Goal: Task Accomplishment & Management: Manage account settings

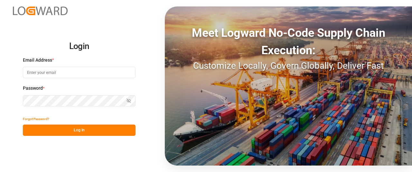
type input "Marie-Noel.wanji@int.jamindustries.com"
click at [41, 128] on button "Log In" at bounding box center [79, 129] width 113 height 11
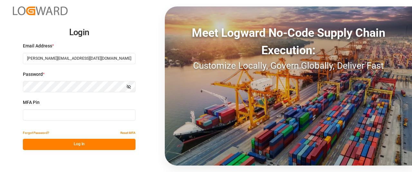
click at [79, 113] on input at bounding box center [79, 114] width 113 height 11
type input "641230"
click at [73, 144] on button "Log In" at bounding box center [79, 144] width 113 height 11
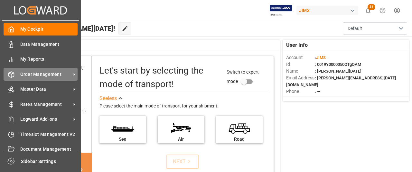
click at [46, 75] on span "Order Management" at bounding box center [45, 74] width 51 height 7
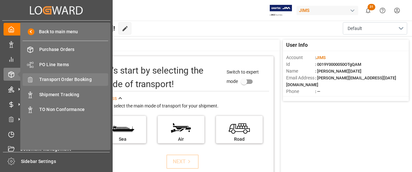
click at [70, 81] on span "Transport Order Booking" at bounding box center [73, 79] width 69 height 7
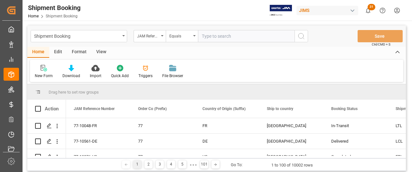
click at [214, 34] on input "text" at bounding box center [246, 36] width 97 height 12
type input "77-10741-US"
click at [301, 38] on icon "search button" at bounding box center [302, 36] width 8 height 8
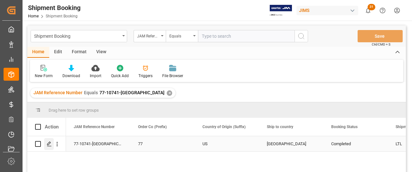
click at [46, 144] on div "Press SPACE to select this row." at bounding box center [49, 144] width 10 height 12
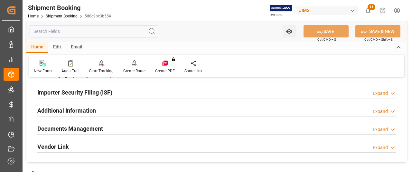
scroll to position [193, 0]
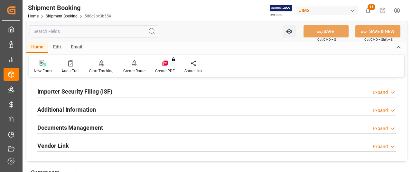
click at [71, 128] on h2 "Documents Management" at bounding box center [70, 127] width 66 height 9
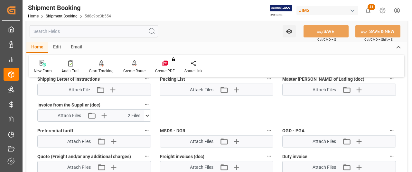
scroll to position [387, 0]
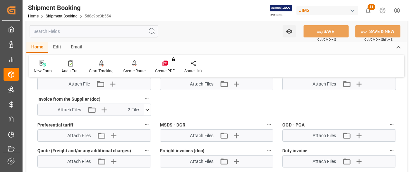
click at [149, 106] on icon at bounding box center [147, 109] width 7 height 7
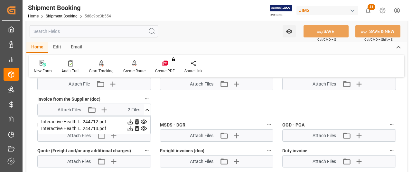
click at [130, 120] on icon at bounding box center [130, 121] width 5 height 5
click at [131, 127] on icon at bounding box center [130, 128] width 7 height 7
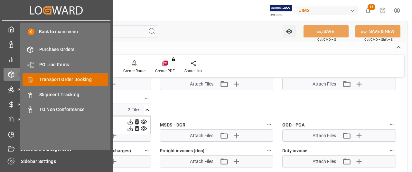
click at [52, 80] on span "Transport Order Booking" at bounding box center [73, 79] width 69 height 7
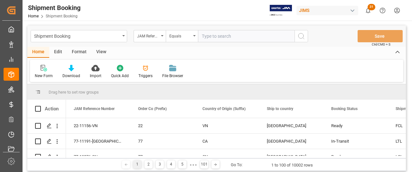
click at [204, 37] on input "text" at bounding box center [246, 36] width 97 height 12
type input "77-10645-US"
drag, startPoint x: 300, startPoint y: 33, endPoint x: 299, endPoint y: 39, distance: 6.3
click at [300, 34] on icon "search button" at bounding box center [302, 36] width 8 height 8
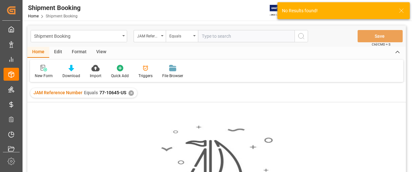
click at [132, 93] on div "✕" at bounding box center [131, 92] width 5 height 5
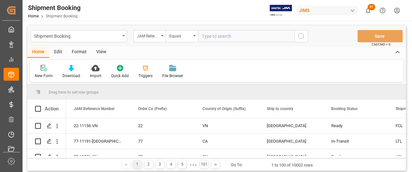
paste input "77-10645-US"
click at [204, 36] on input "77-10645-US" at bounding box center [246, 36] width 97 height 12
type input "77-10645-US"
click at [302, 34] on icon "search button" at bounding box center [302, 36] width 8 height 8
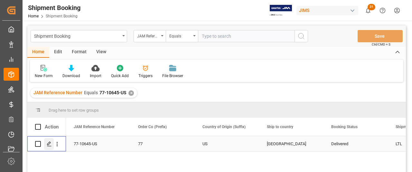
click at [49, 145] on icon "Press SPACE to select this row." at bounding box center [49, 143] width 5 height 5
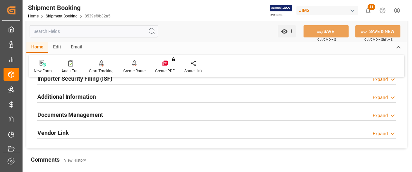
scroll to position [193, 0]
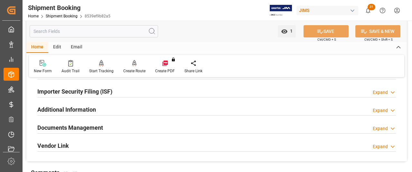
click at [66, 128] on h2 "Documents Management" at bounding box center [70, 127] width 66 height 9
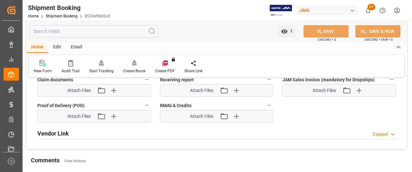
scroll to position [451, 0]
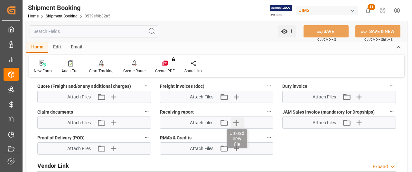
click at [238, 120] on icon "button" at bounding box center [236, 122] width 10 height 10
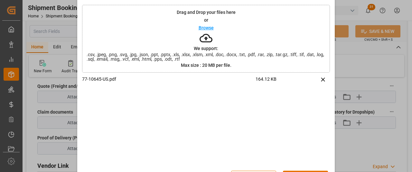
scroll to position [44, 0]
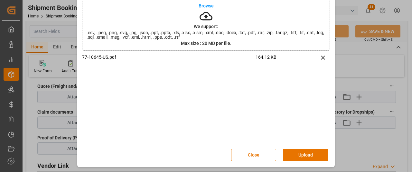
click at [298, 156] on button "Upload" at bounding box center [305, 155] width 45 height 12
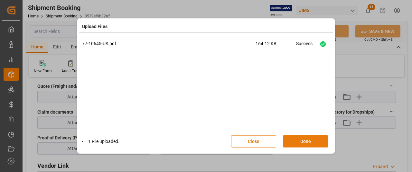
click at [297, 143] on button "Done" at bounding box center [305, 141] width 45 height 12
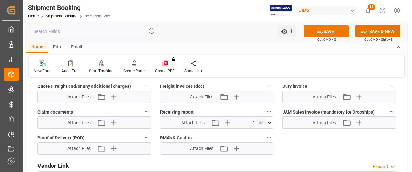
click at [342, 30] on button "SAVE" at bounding box center [326, 31] width 45 height 12
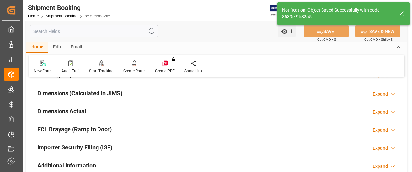
scroll to position [97, 0]
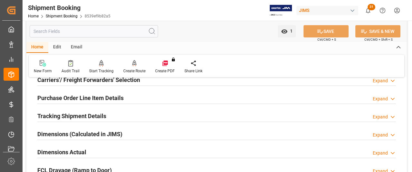
click at [68, 114] on h2 "Tracking Shipment Details" at bounding box center [71, 115] width 69 height 9
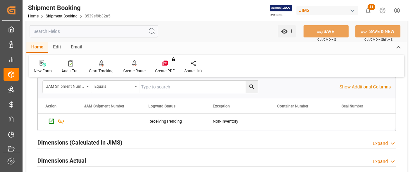
scroll to position [161, 0]
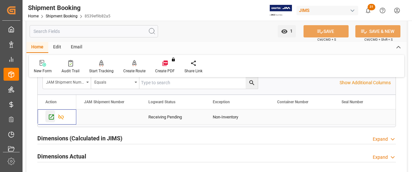
click at [49, 116] on icon "Press SPACE to select this row." at bounding box center [51, 116] width 7 height 7
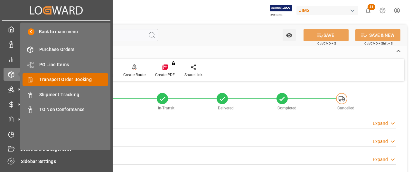
click at [60, 80] on span "Transport Order Booking" at bounding box center [73, 79] width 69 height 7
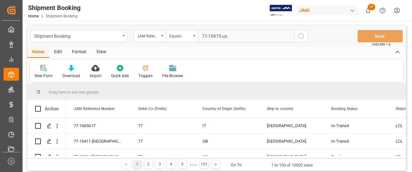
type input "77-10975-us"
click at [301, 35] on icon "search button" at bounding box center [302, 36] width 8 height 8
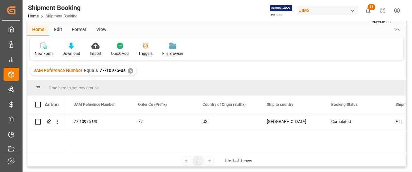
scroll to position [32, 0]
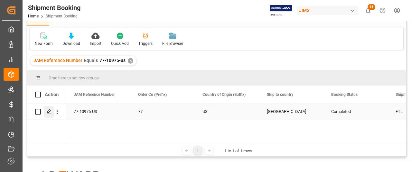
click at [47, 113] on polygon "Press SPACE to select this row." at bounding box center [48, 111] width 3 height 3
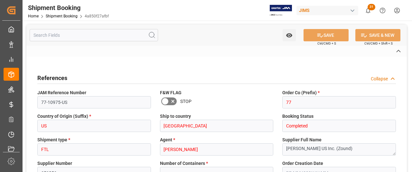
type textarea "13391-69289497-3"
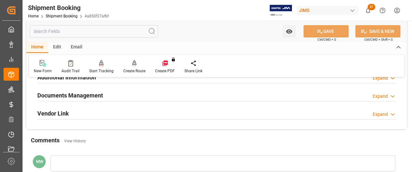
click at [83, 91] on h2 "Documents Management" at bounding box center [70, 95] width 66 height 9
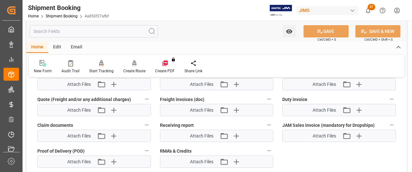
scroll to position [451, 0]
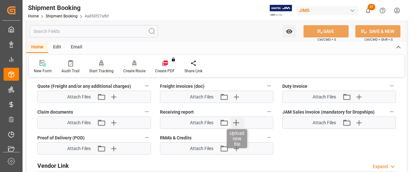
click at [235, 120] on icon "button" at bounding box center [236, 123] width 6 height 6
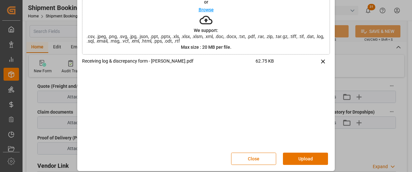
scroll to position [44, 0]
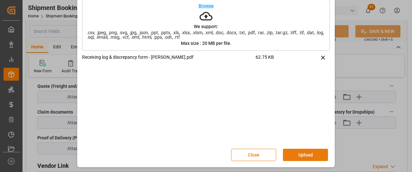
click at [300, 154] on button "Upload" at bounding box center [305, 155] width 45 height 12
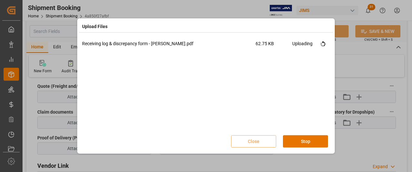
scroll to position [0, 0]
click at [299, 143] on button "Done" at bounding box center [305, 141] width 45 height 12
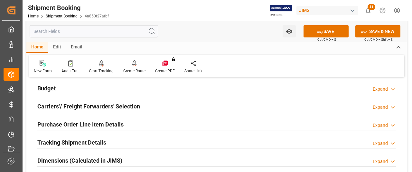
scroll to position [64, 0]
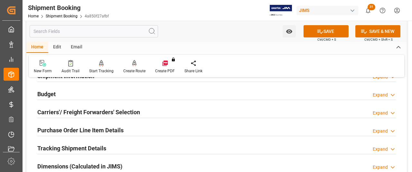
click at [59, 150] on h2 "Tracking Shipment Details" at bounding box center [71, 148] width 69 height 9
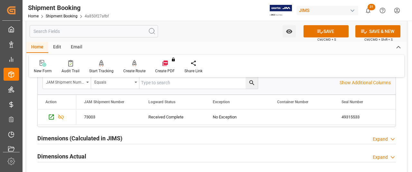
scroll to position [193, 0]
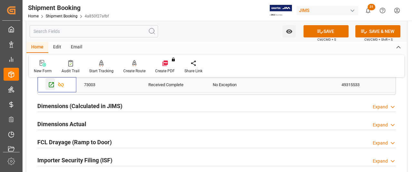
click at [51, 83] on icon "Press SPACE to select this row." at bounding box center [51, 84] width 7 height 7
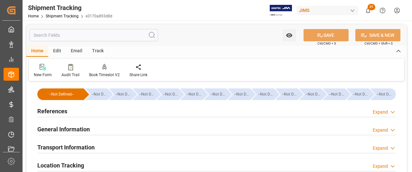
type input "11.09.2025 00:00"
type input "[DATE] 00:00"
type input "16.09.2025 00:00"
type input "16.09.2025"
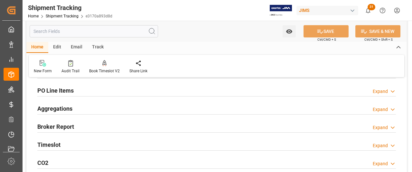
scroll to position [97, 0]
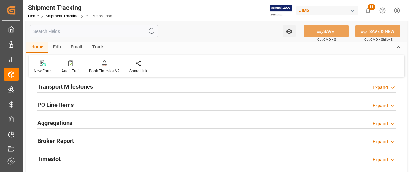
click at [66, 78] on div "Transport Milestones Expand" at bounding box center [217, 87] width 368 height 18
click at [63, 83] on h2 "Transport Milestones" at bounding box center [65, 86] width 56 height 9
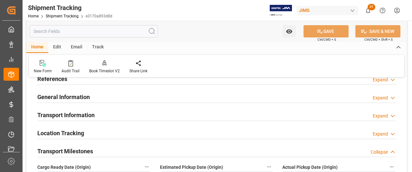
scroll to position [0, 0]
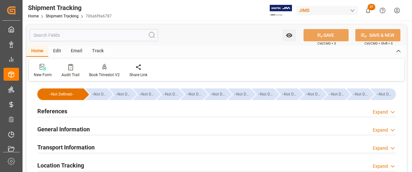
type input "[DATE] 00:00"
type input "[DATE]"
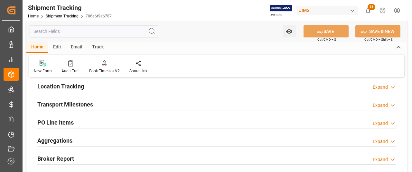
scroll to position [64, 0]
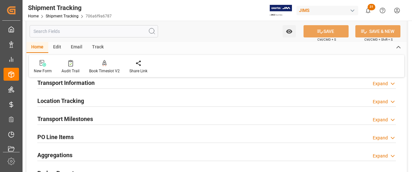
click at [68, 117] on h2 "Transport Milestones" at bounding box center [65, 118] width 56 height 9
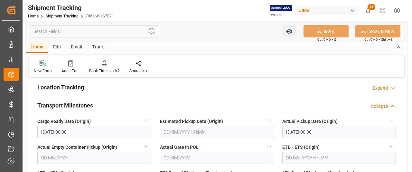
scroll to position [32, 0]
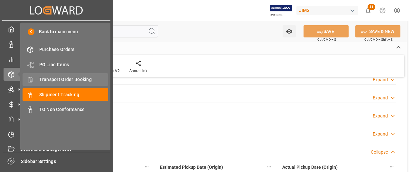
click at [67, 77] on span "Transport Order Booking" at bounding box center [73, 79] width 69 height 7
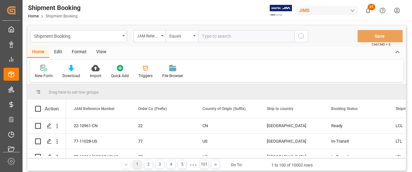
type input "77-11095-ro"
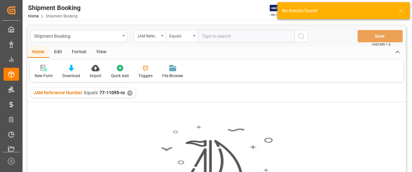
click at [128, 92] on div "✕" at bounding box center [129, 92] width 5 height 5
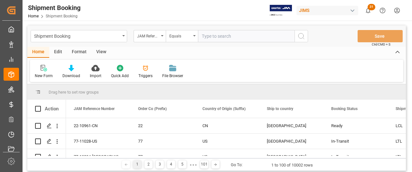
paste input "77-11095-ro"
click at [204, 34] on input "77-11095-ro" at bounding box center [246, 36] width 97 height 12
click at [228, 37] on input "77-11095-ro" at bounding box center [246, 36] width 97 height 12
type input "77-11095-RO"
click at [305, 37] on icon "search button" at bounding box center [302, 36] width 8 height 8
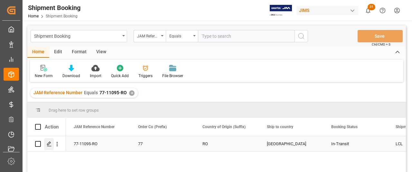
click at [49, 144] on polygon "Press SPACE to select this row." at bounding box center [48, 143] width 3 height 3
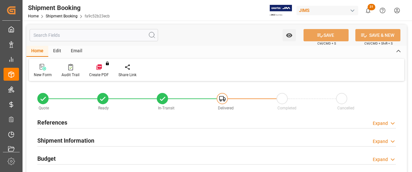
type input "0"
type input "8"
type input "[DATE]"
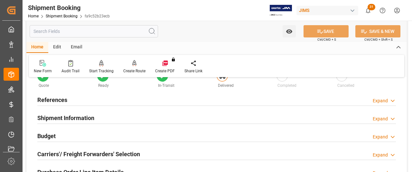
scroll to position [32, 0]
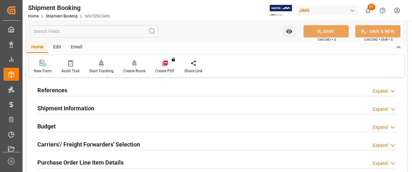
click at [52, 88] on h2 "References" at bounding box center [52, 90] width 30 height 9
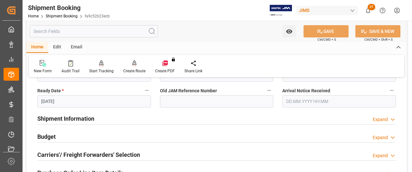
scroll to position [161, 0]
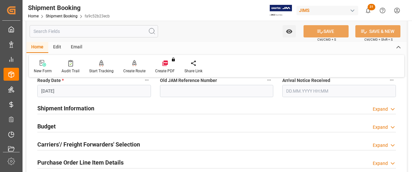
click at [69, 109] on h2 "Shipment Information" at bounding box center [65, 108] width 57 height 9
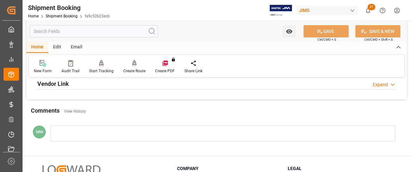
scroll to position [612, 0]
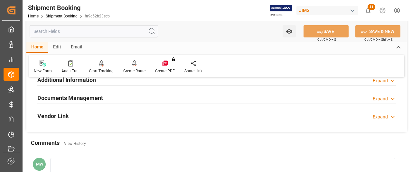
click at [81, 99] on h2 "Documents Management" at bounding box center [70, 97] width 66 height 9
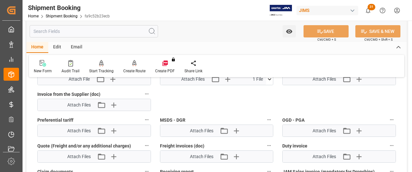
scroll to position [806, 0]
